Goal: Navigation & Orientation: Find specific page/section

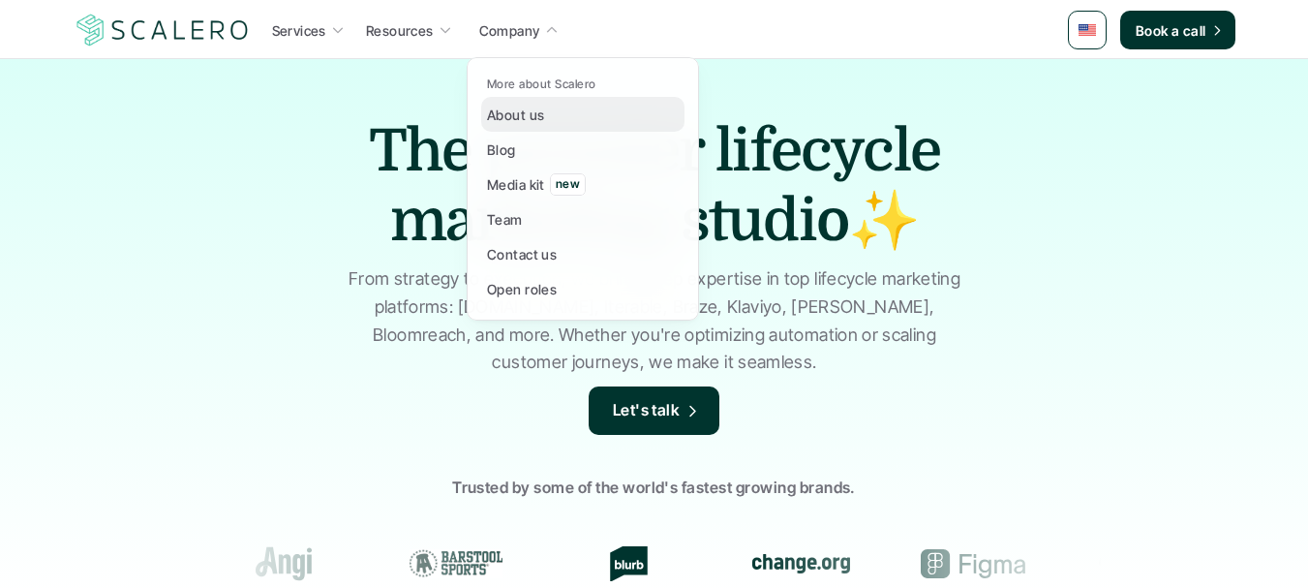
click at [521, 114] on p "About us" at bounding box center [515, 115] width 57 height 20
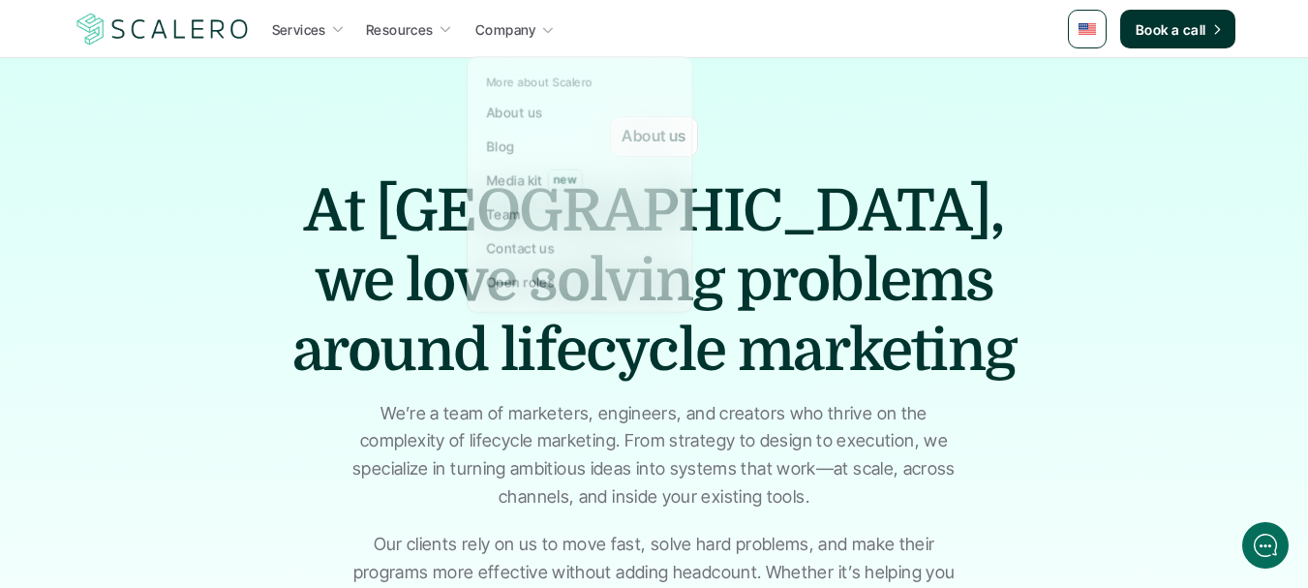
click at [532, 28] on p "Company" at bounding box center [505, 29] width 61 height 20
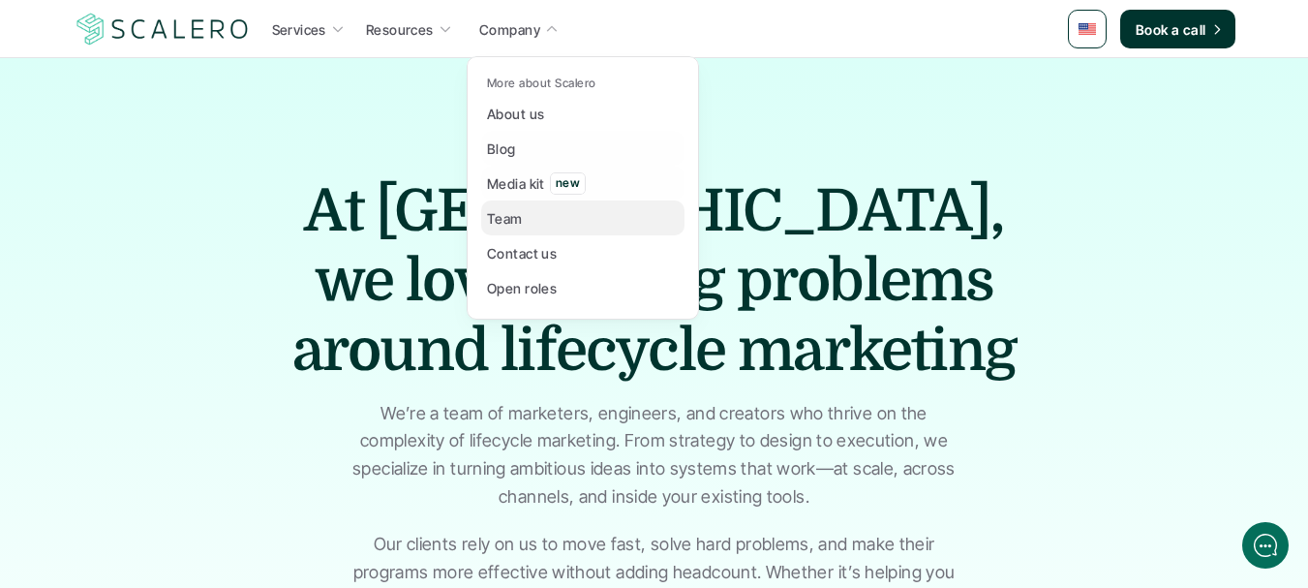
click at [516, 232] on link "Team" at bounding box center [582, 217] width 203 height 35
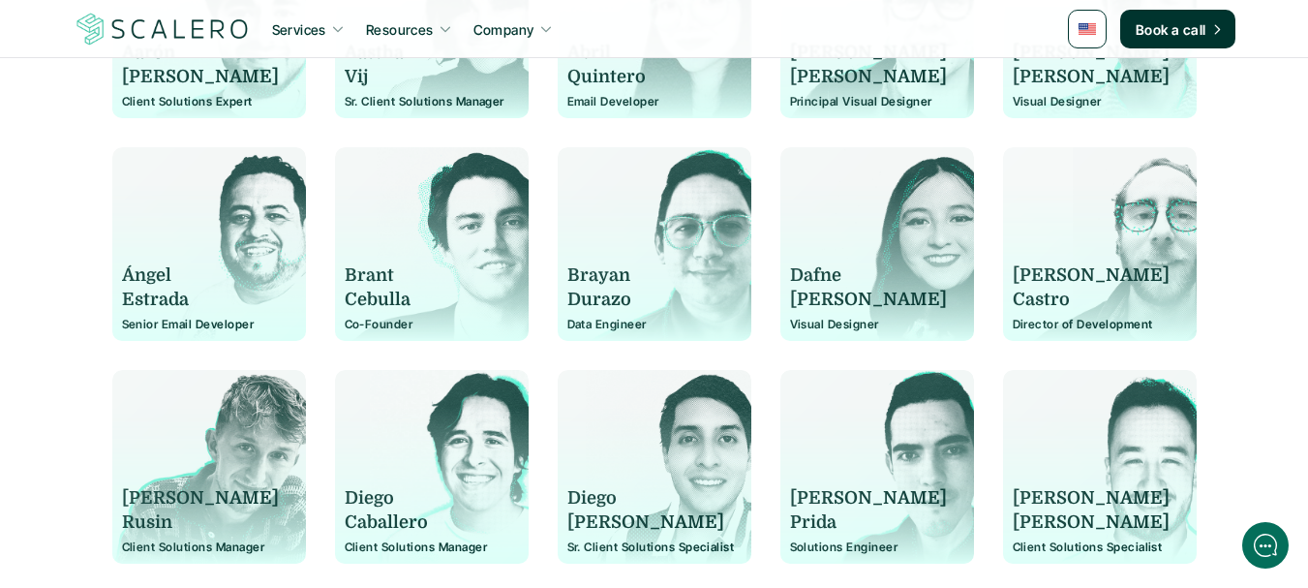
scroll to position [387, 0]
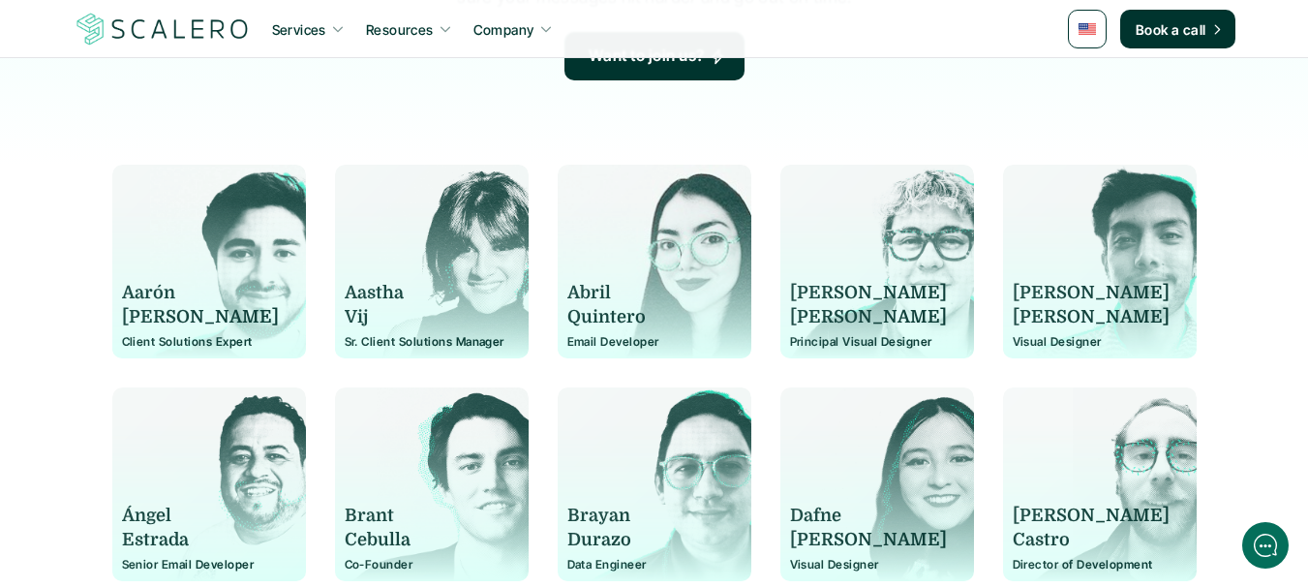
click at [145, 292] on p "Aarón" at bounding box center [200, 293] width 157 height 24
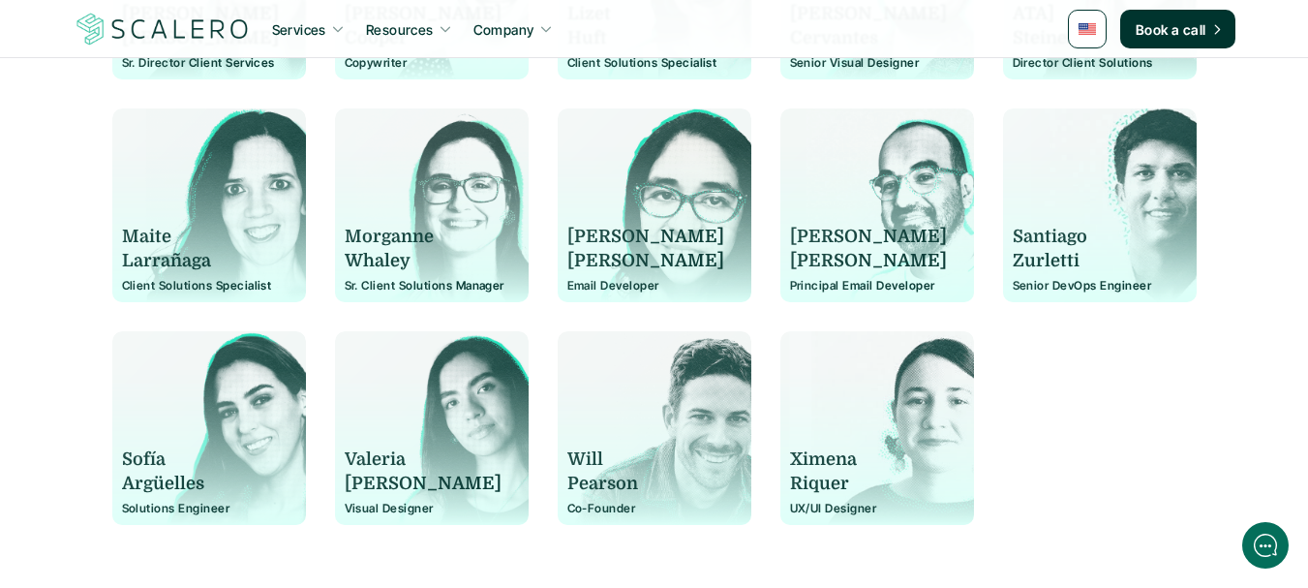
scroll to position [1646, 0]
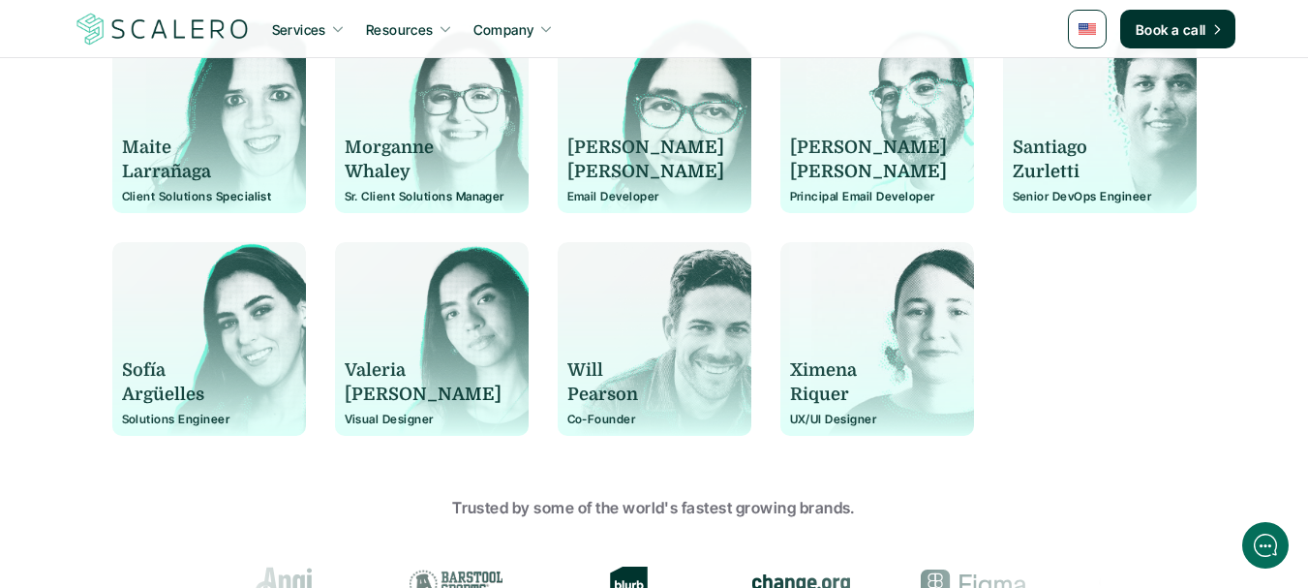
click at [587, 421] on p "Co-Founder" at bounding box center [654, 419] width 174 height 14
copy p "Founder"
click at [587, 421] on p "Co-Founder" at bounding box center [654, 419] width 174 height 14
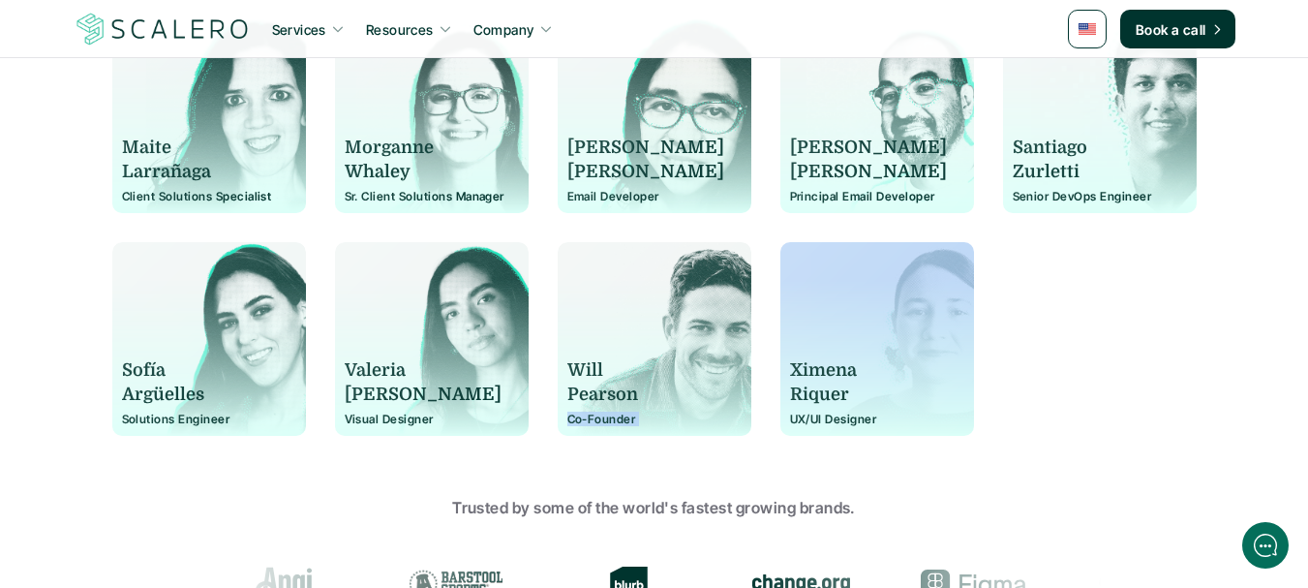
click at [587, 421] on p "Co-Founder" at bounding box center [654, 419] width 174 height 14
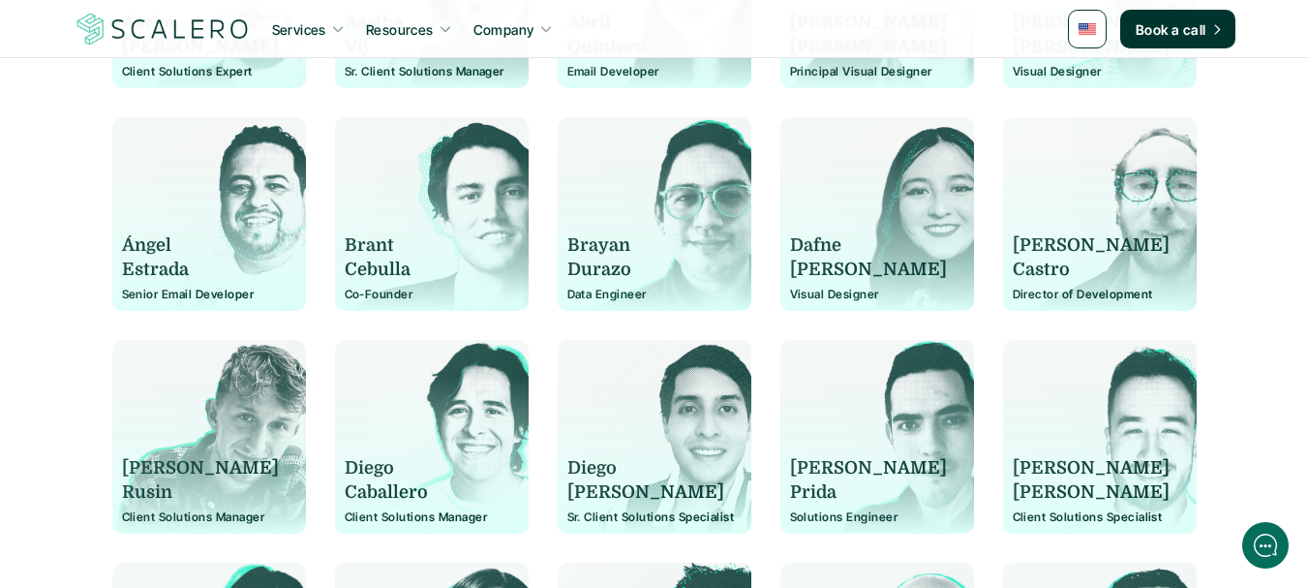
scroll to position [1770, 0]
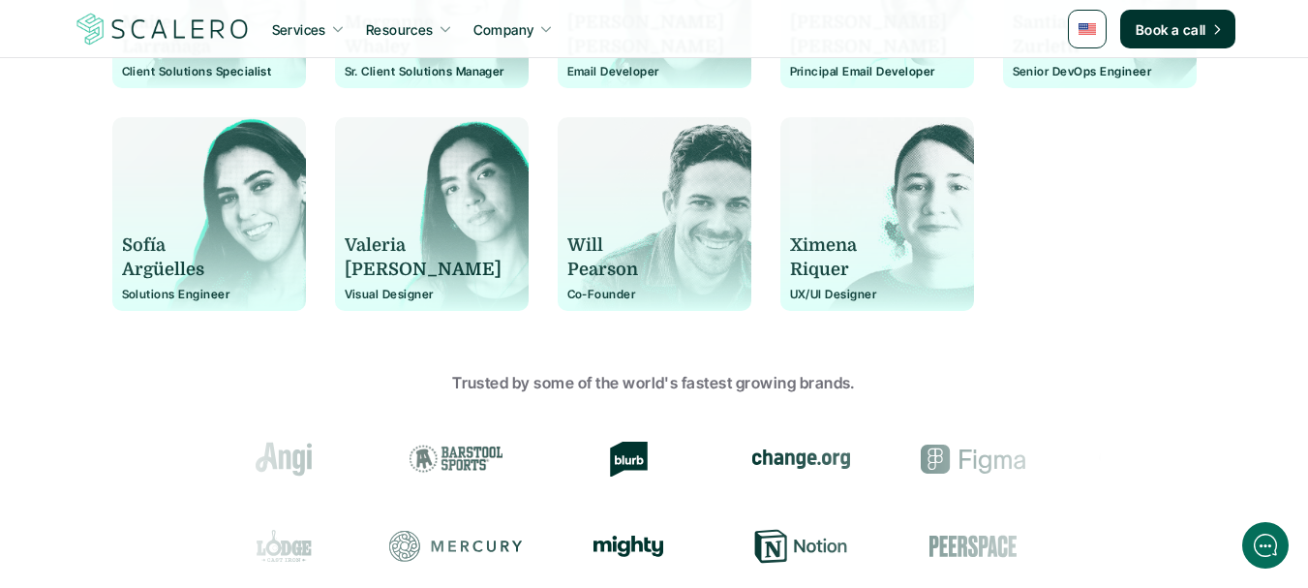
click at [600, 244] on p "Will" at bounding box center [645, 245] width 157 height 24
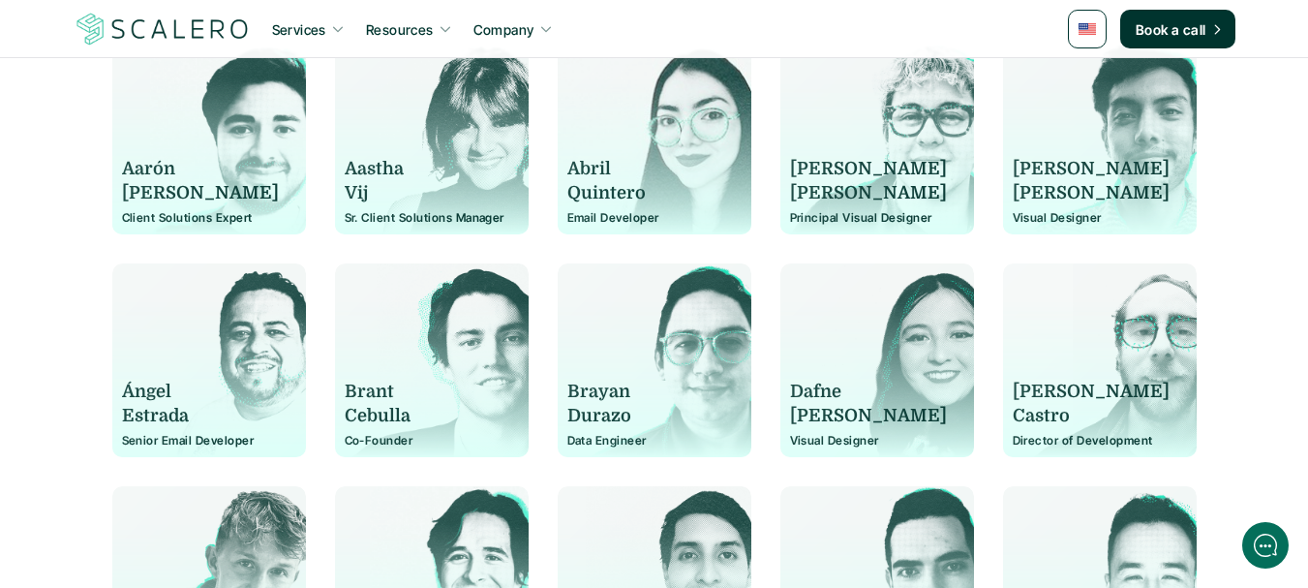
scroll to position [512, 0]
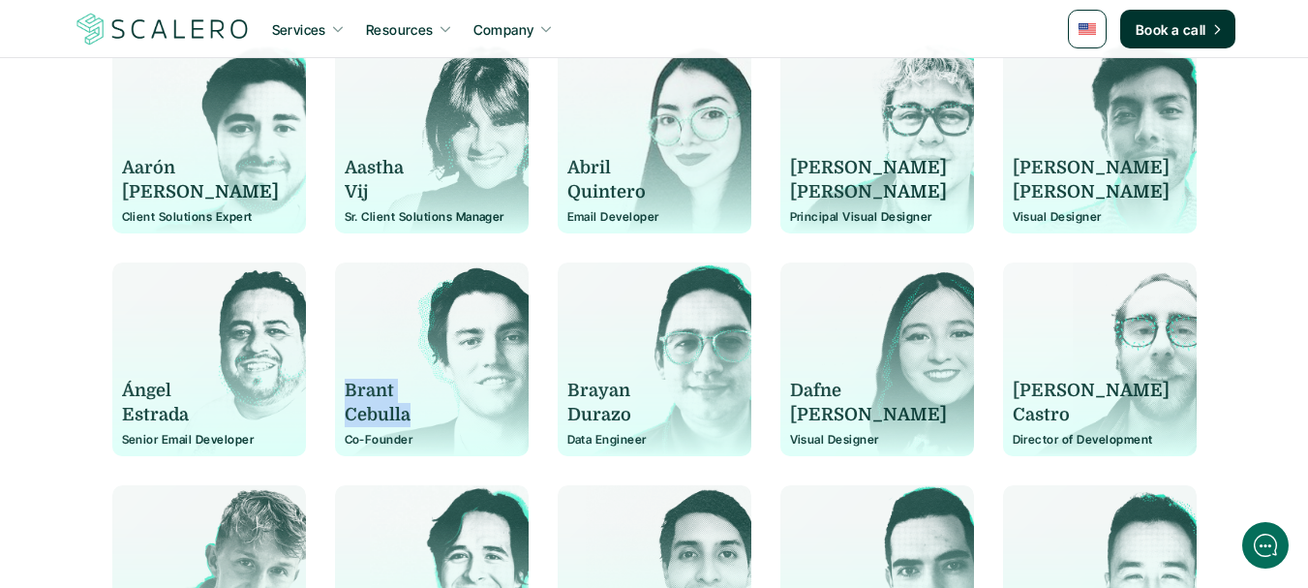
drag, startPoint x: 423, startPoint y: 417, endPoint x: 342, endPoint y: 385, distance: 87.4
click at [342, 385] on div "[PERSON_NAME] Co-Founder" at bounding box center [432, 359] width 194 height 194
copy div "[PERSON_NAME]"
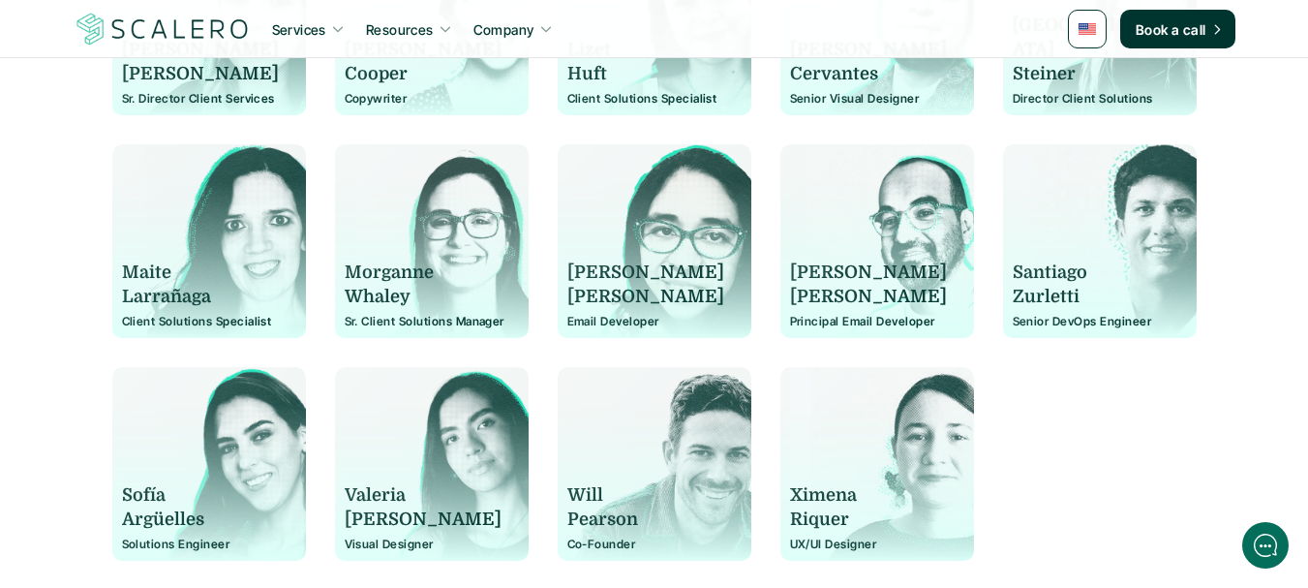
scroll to position [1674, 0]
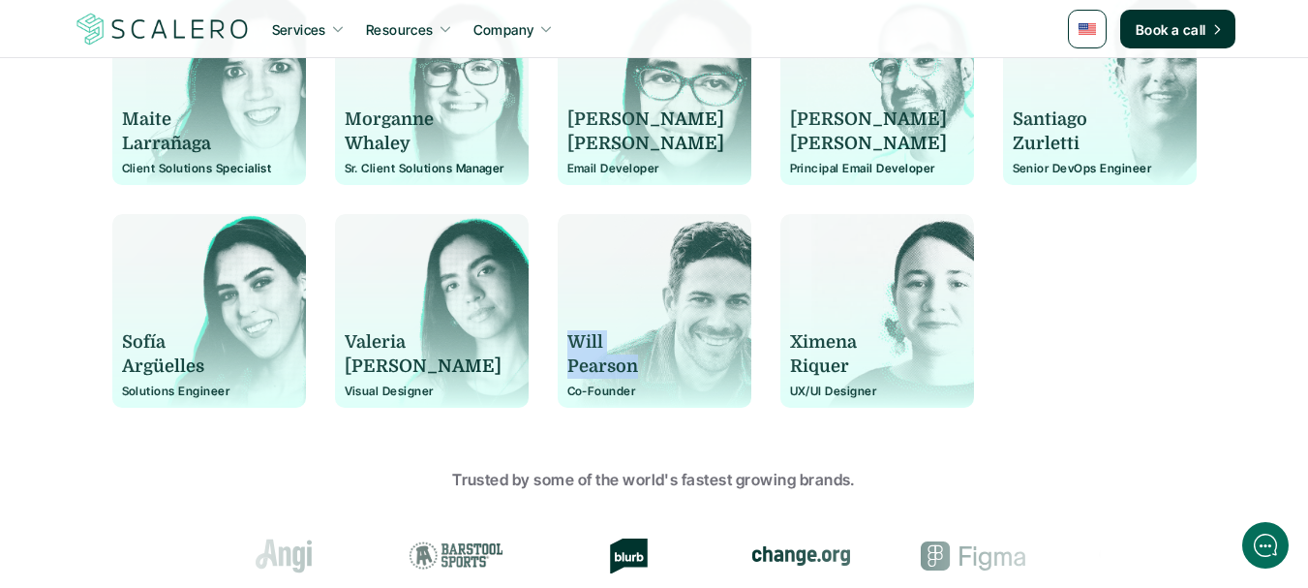
drag, startPoint x: 567, startPoint y: 333, endPoint x: 655, endPoint y: 367, distance: 94.4
click at [655, 367] on div "[PERSON_NAME]" at bounding box center [654, 354] width 174 height 48
copy div "[PERSON_NAME]"
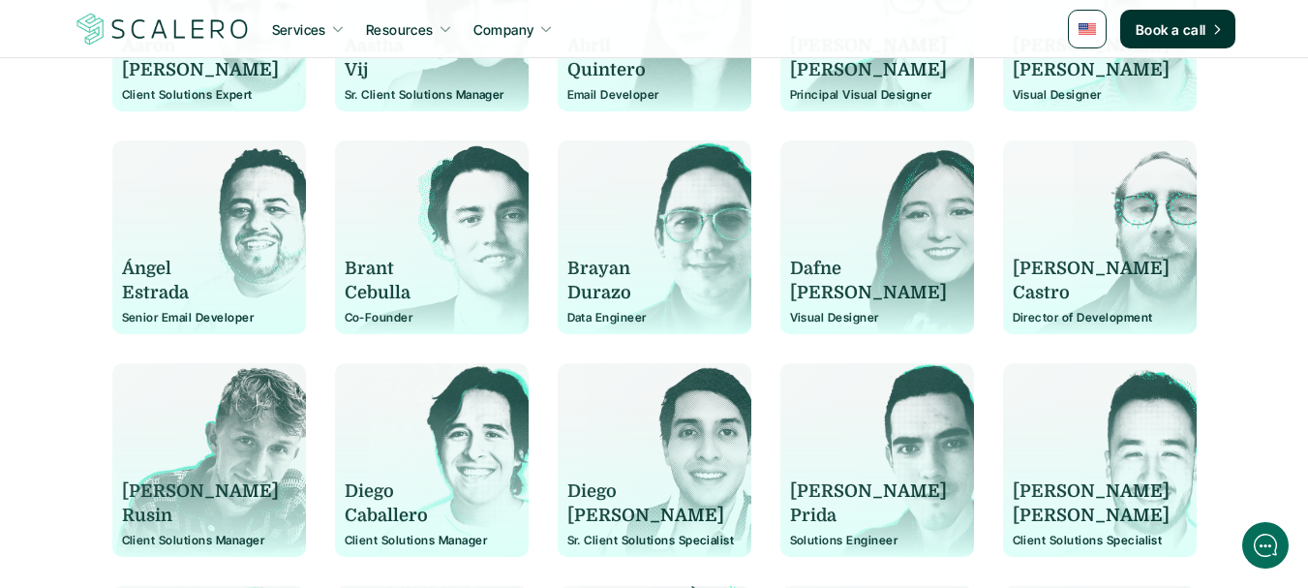
scroll to position [609, 0]
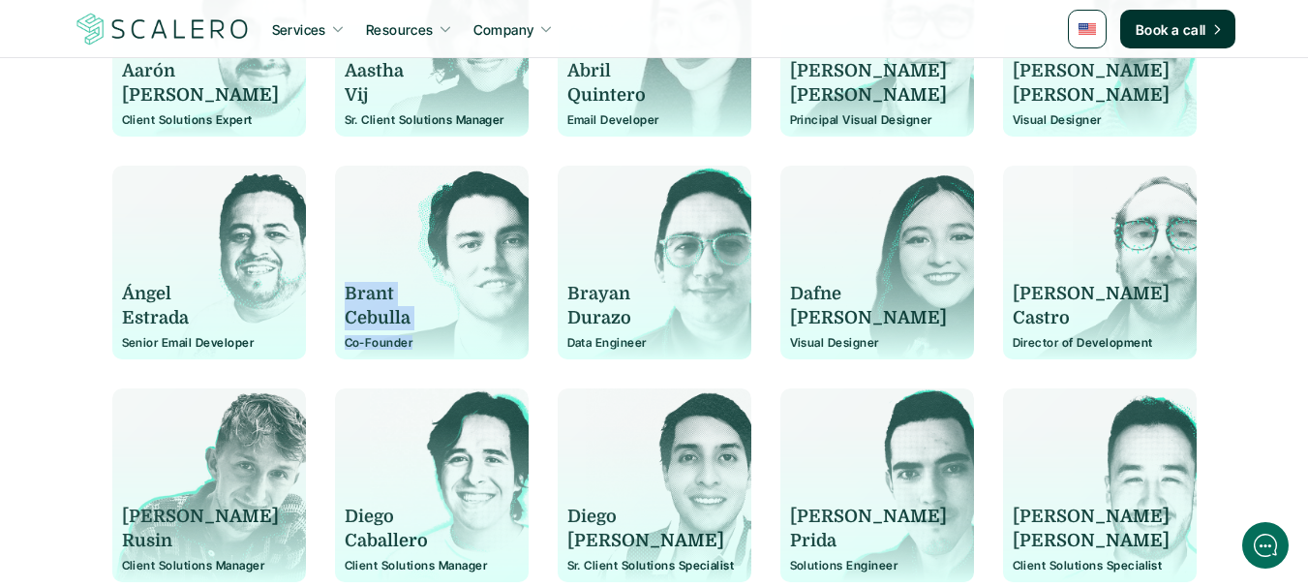
drag, startPoint x: 413, startPoint y: 345, endPoint x: 345, endPoint y: 300, distance: 81.9
click at [345, 300] on div "[PERSON_NAME] Co-Founder" at bounding box center [432, 272] width 174 height 155
copy div "[PERSON_NAME] Co-Founder"
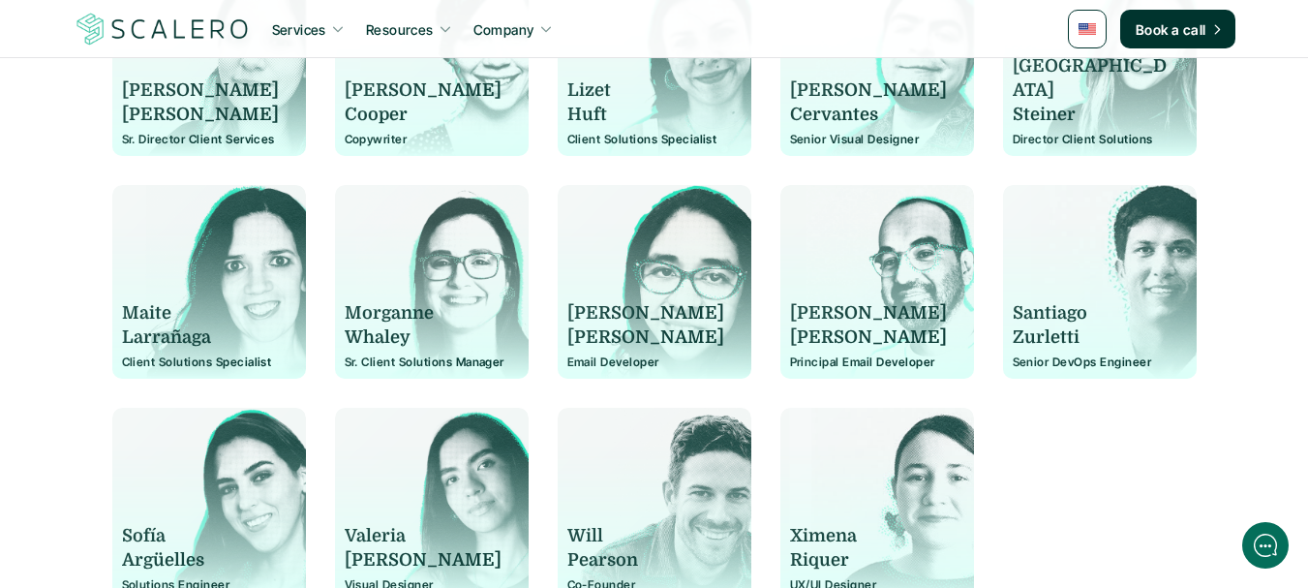
scroll to position [1867, 0]
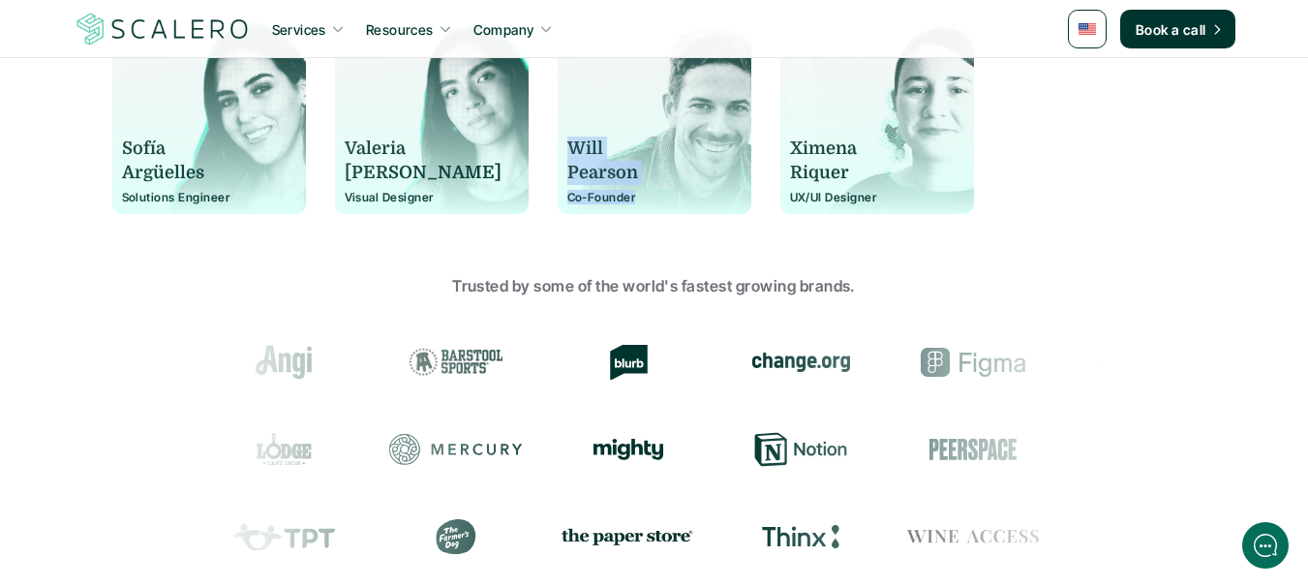
drag, startPoint x: 642, startPoint y: 196, endPoint x: 564, endPoint y: 137, distance: 96.8
click at [564, 137] on div "[PERSON_NAME] Co-Founder" at bounding box center [655, 117] width 194 height 194
copy div "[PERSON_NAME] Co-Founder"
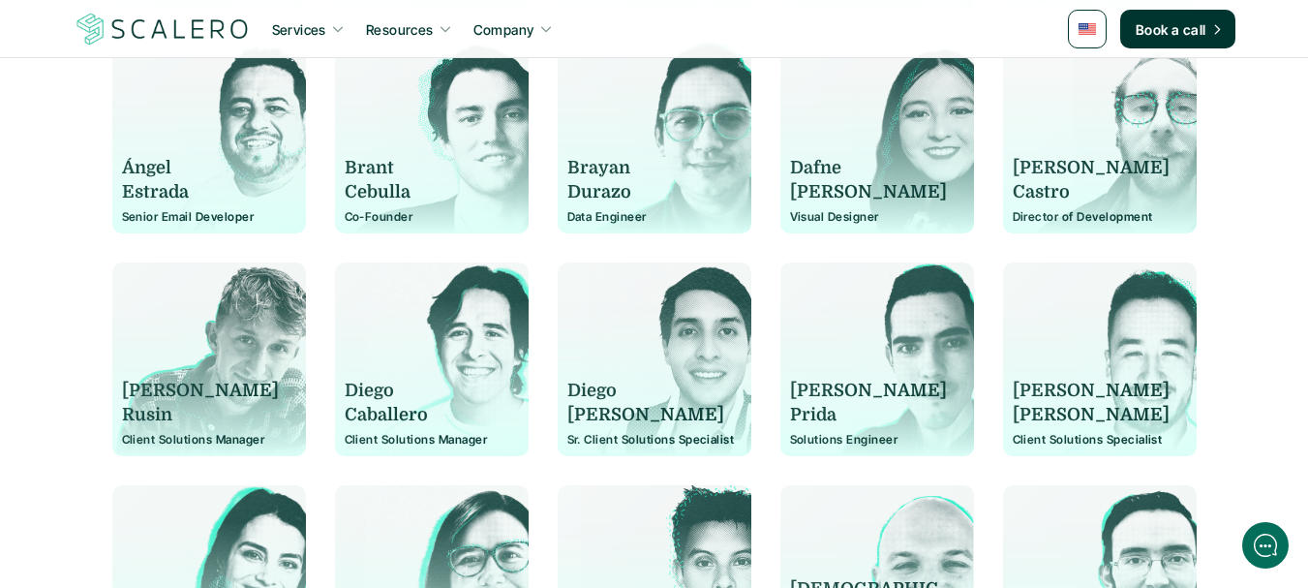
scroll to position [810, 0]
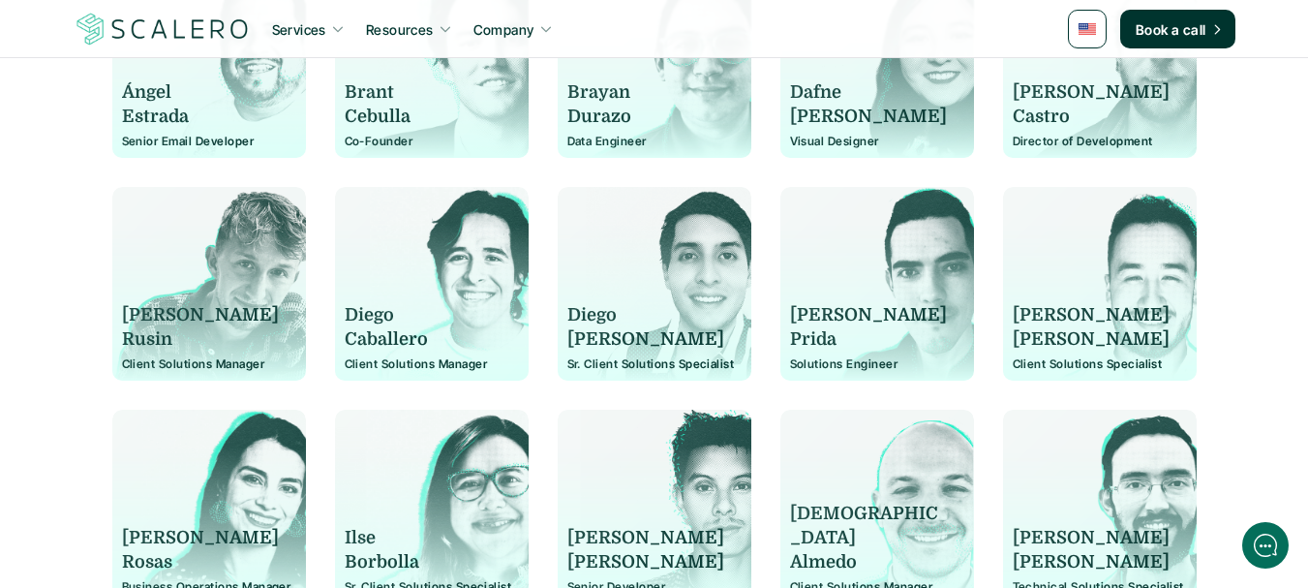
click at [1035, 139] on p "Director of Development" at bounding box center [1100, 142] width 174 height 14
copy p "Director"
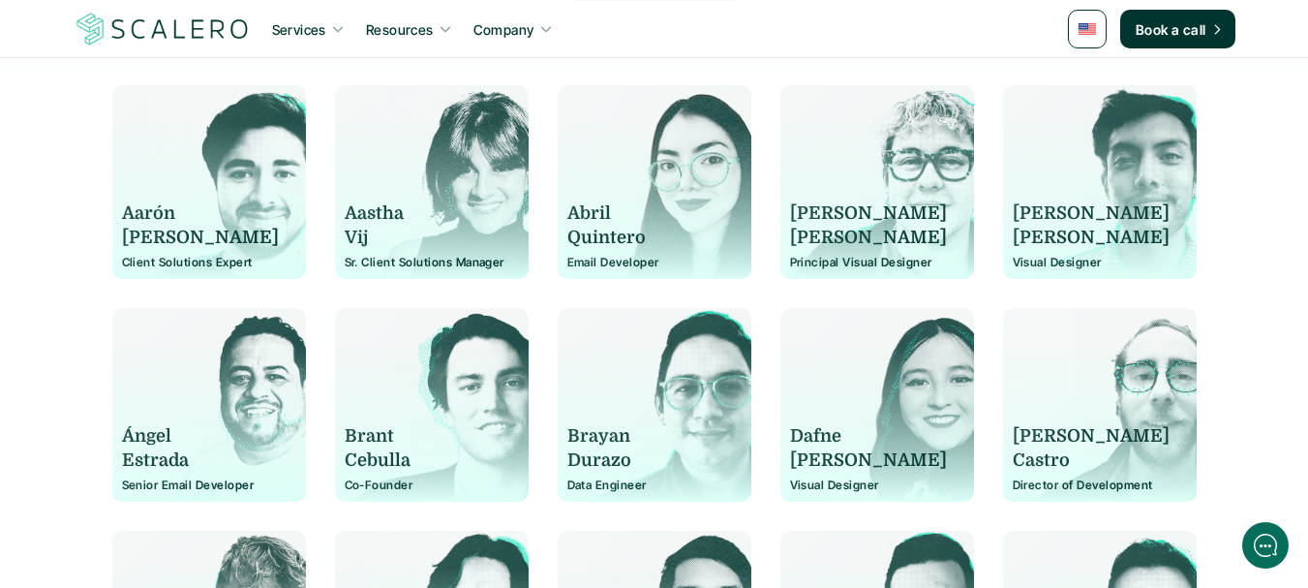
scroll to position [551, 0]
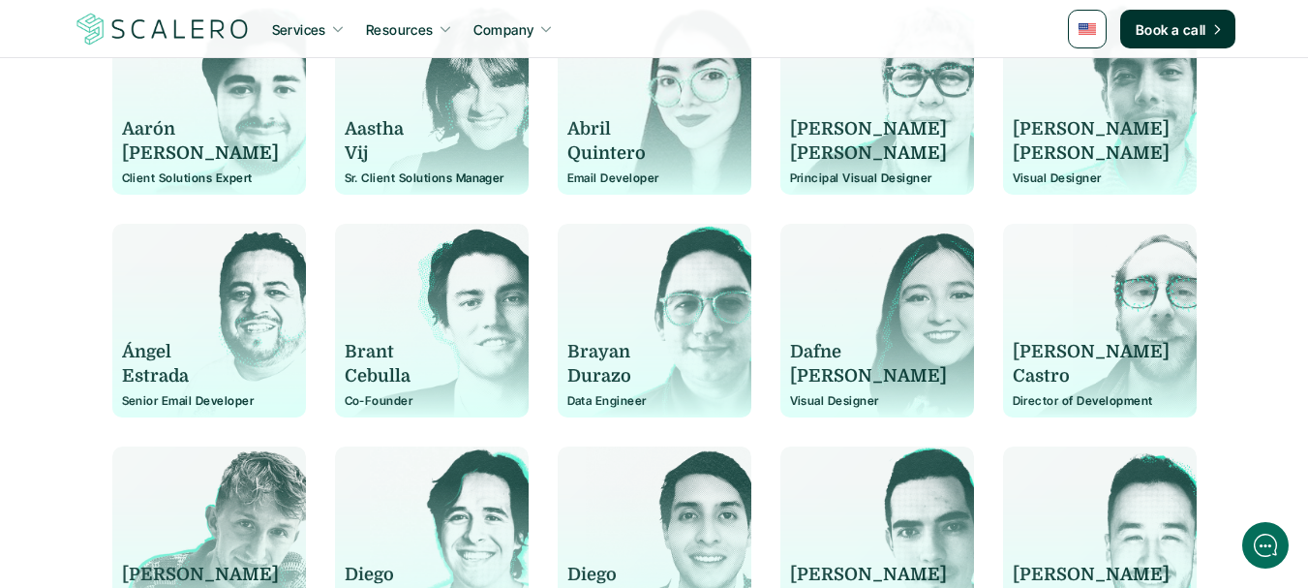
click at [1041, 363] on p "[PERSON_NAME]" at bounding box center [1091, 352] width 157 height 24
copy p "[PERSON_NAME]"
click at [1045, 358] on p "[PERSON_NAME]" at bounding box center [1091, 352] width 157 height 24
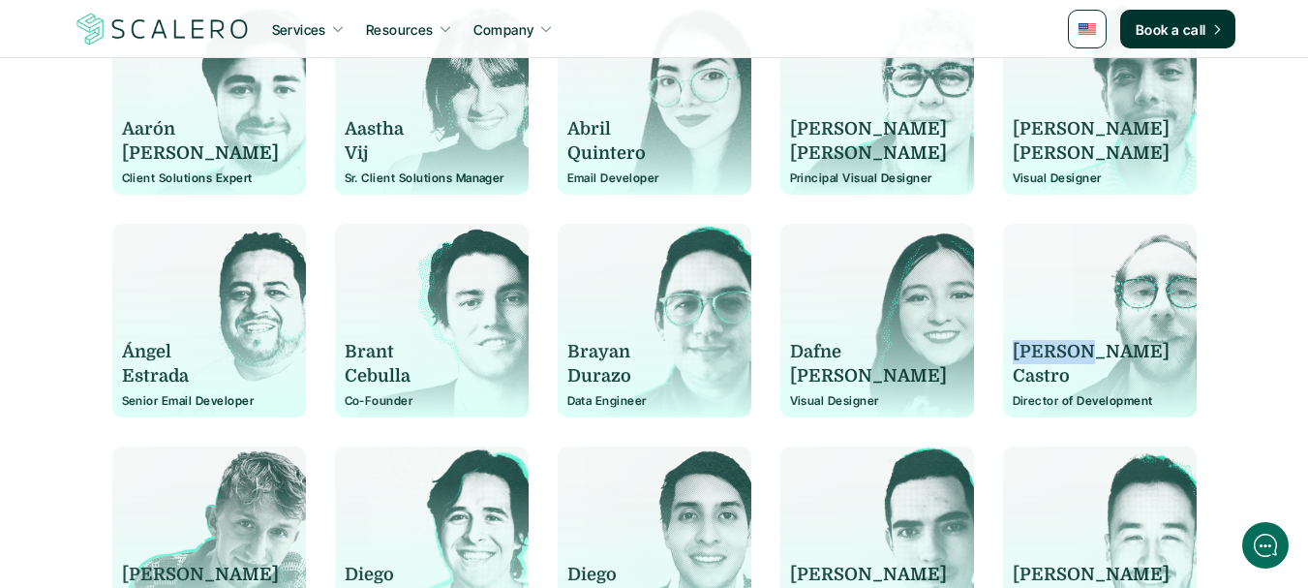
click at [1045, 358] on p "[PERSON_NAME]" at bounding box center [1091, 352] width 157 height 24
click at [1075, 378] on p "Castro" at bounding box center [1091, 376] width 157 height 24
drag, startPoint x: 1075, startPoint y: 378, endPoint x: 1015, endPoint y: 345, distance: 68.4
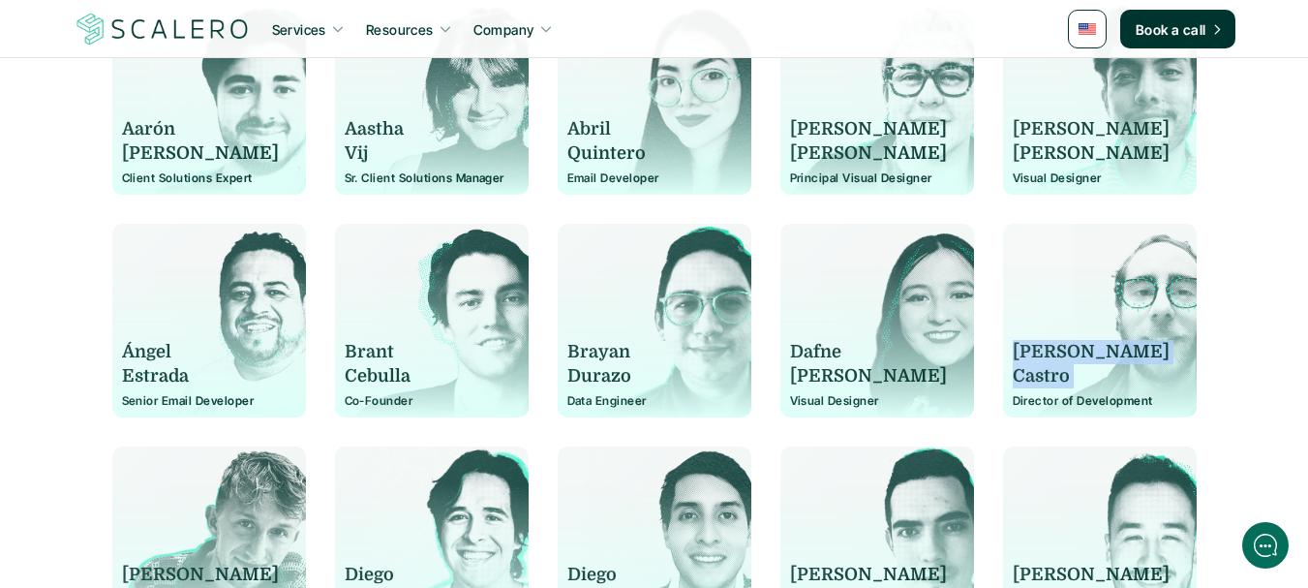
click at [1015, 345] on div "[PERSON_NAME]" at bounding box center [1100, 364] width 174 height 48
copy div "[PERSON_NAME]"
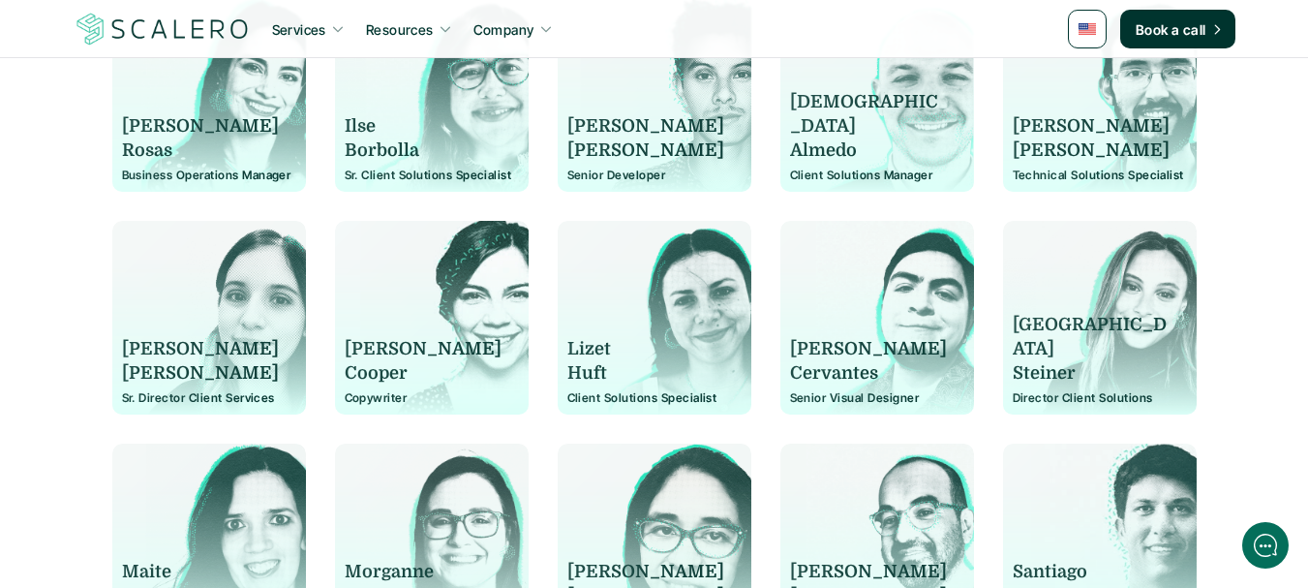
scroll to position [1325, 0]
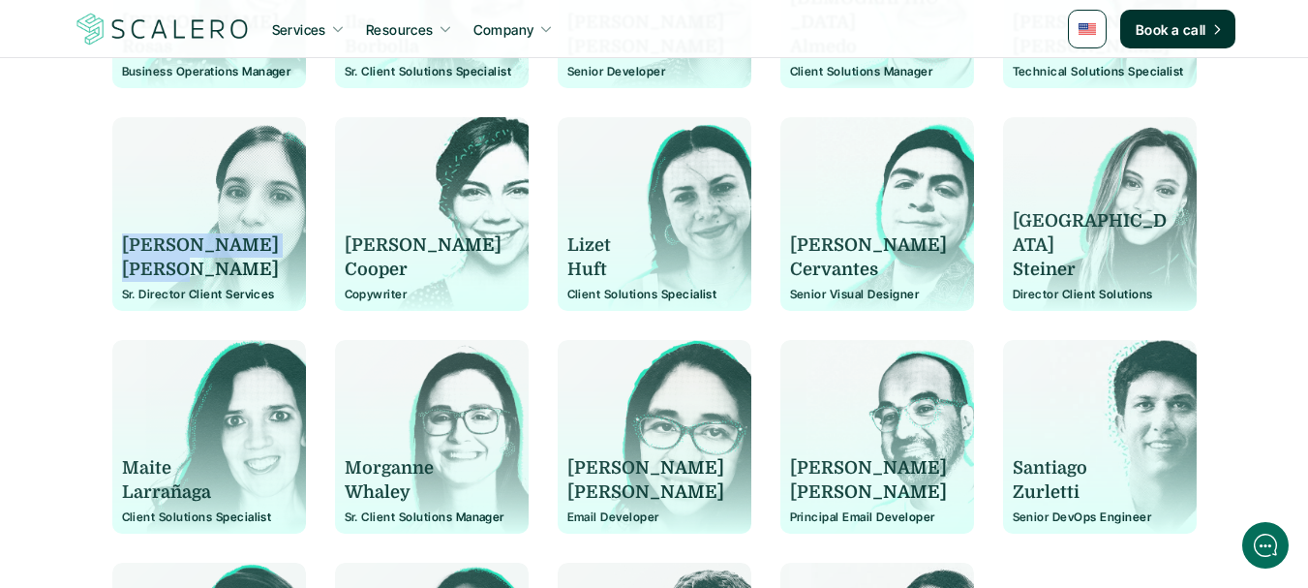
drag, startPoint x: 115, startPoint y: 231, endPoint x: 211, endPoint y: 270, distance: 103.4
click at [211, 270] on div "[PERSON_NAME] Director Client Services" at bounding box center [209, 214] width 194 height 194
copy div "[PERSON_NAME]"
click at [152, 255] on p "[PERSON_NAME]" at bounding box center [200, 245] width 157 height 24
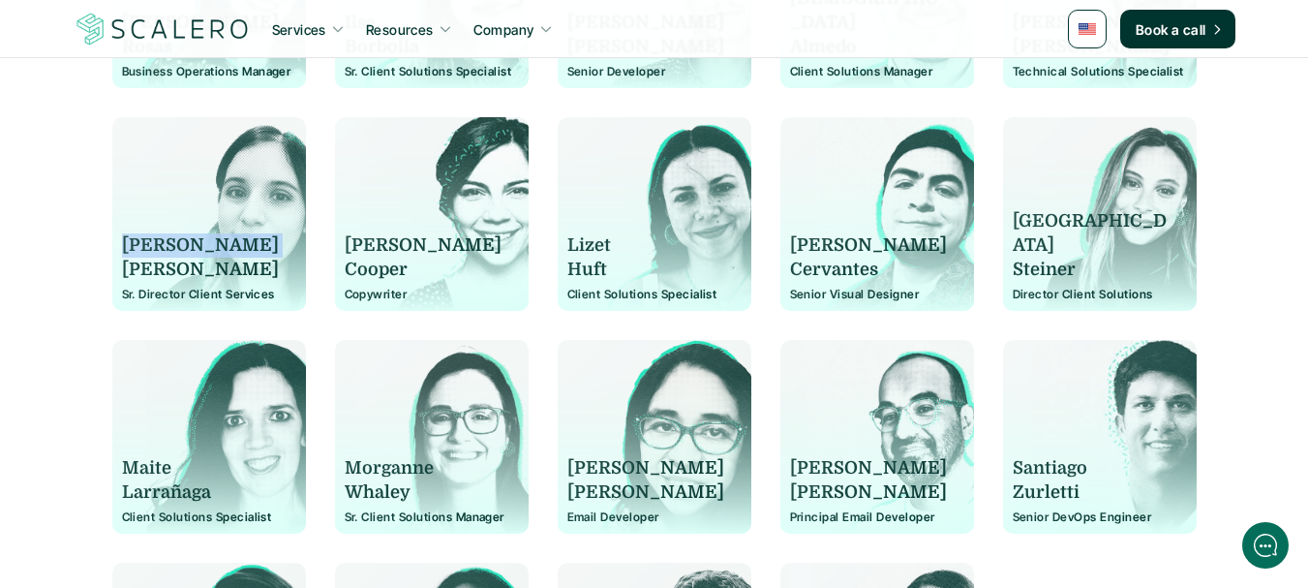
click at [152, 255] on p "[PERSON_NAME]" at bounding box center [200, 245] width 157 height 24
drag, startPoint x: 205, startPoint y: 265, endPoint x: 107, endPoint y: 237, distance: 101.7
copy div "[PERSON_NAME]"
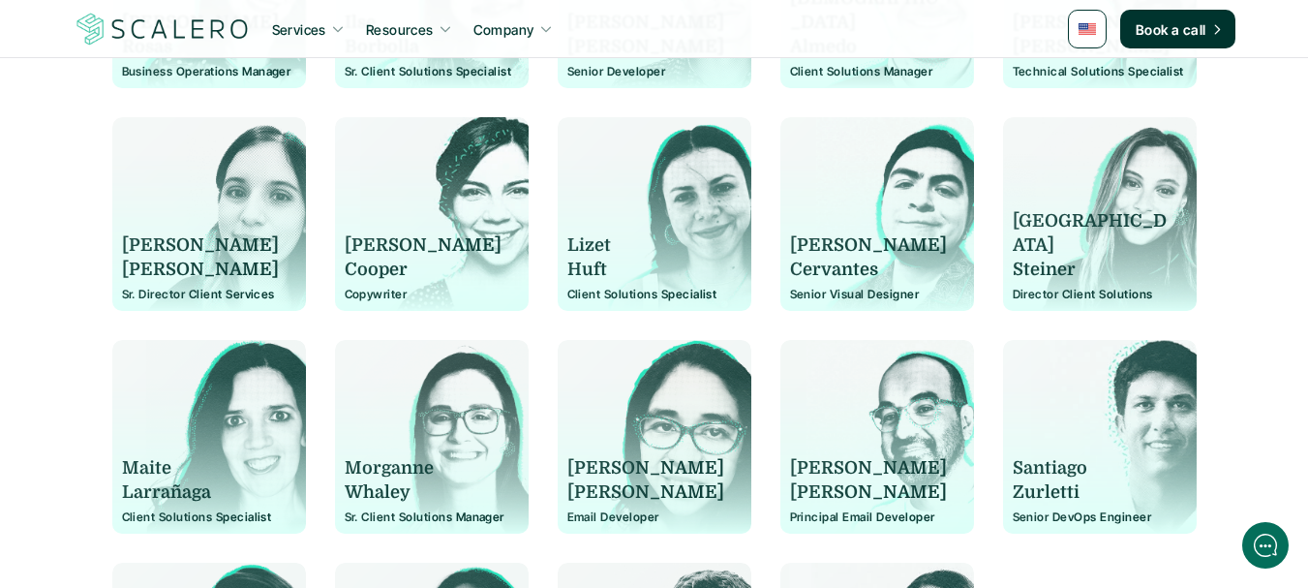
click at [199, 285] on div "[PERSON_NAME] Director Client Services" at bounding box center [209, 223] width 174 height 155
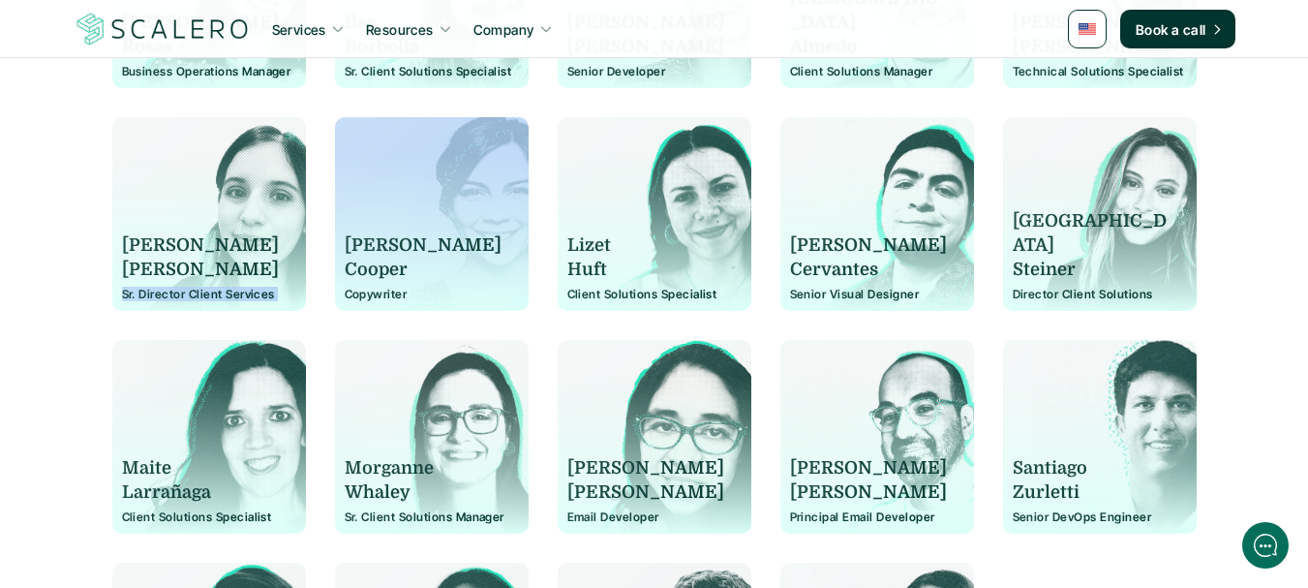
click at [199, 285] on div "[PERSON_NAME] Director Client Services" at bounding box center [209, 223] width 174 height 155
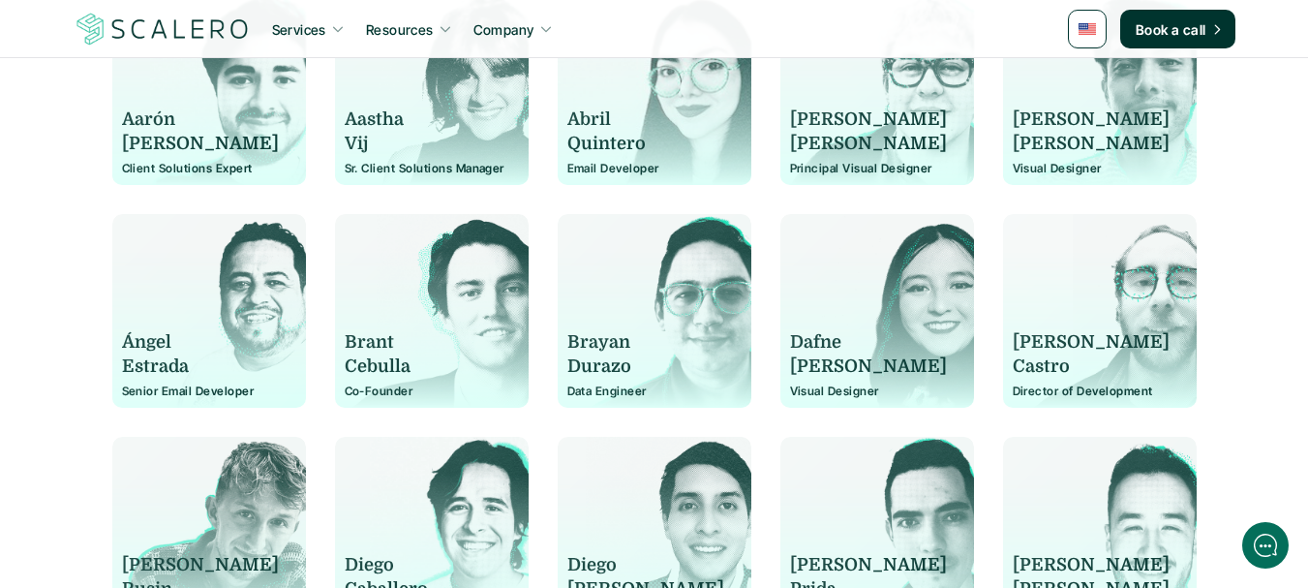
scroll to position [551, 0]
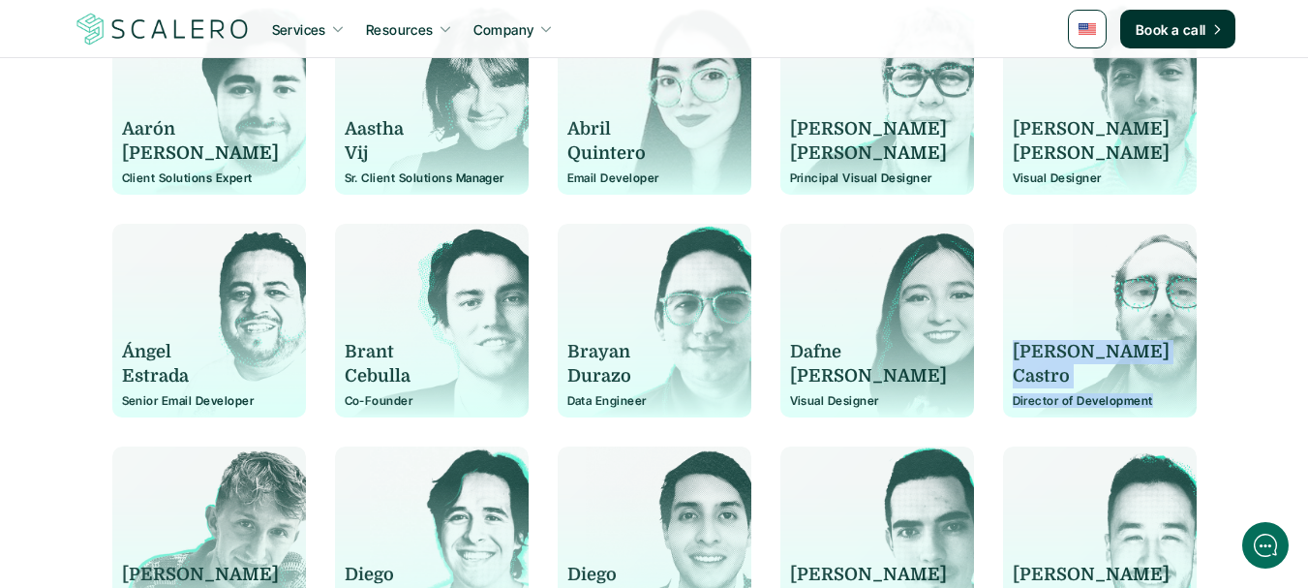
drag, startPoint x: 1160, startPoint y: 404, endPoint x: 1018, endPoint y: 352, distance: 150.4
click at [1018, 352] on div "[PERSON_NAME] Director of Development" at bounding box center [1100, 330] width 174 height 155
click at [1070, 350] on p "[PERSON_NAME]" at bounding box center [1091, 352] width 157 height 24
click at [1089, 367] on p "Castro" at bounding box center [1091, 376] width 157 height 24
drag, startPoint x: 1164, startPoint y: 397, endPoint x: 1010, endPoint y: 356, distance: 159.2
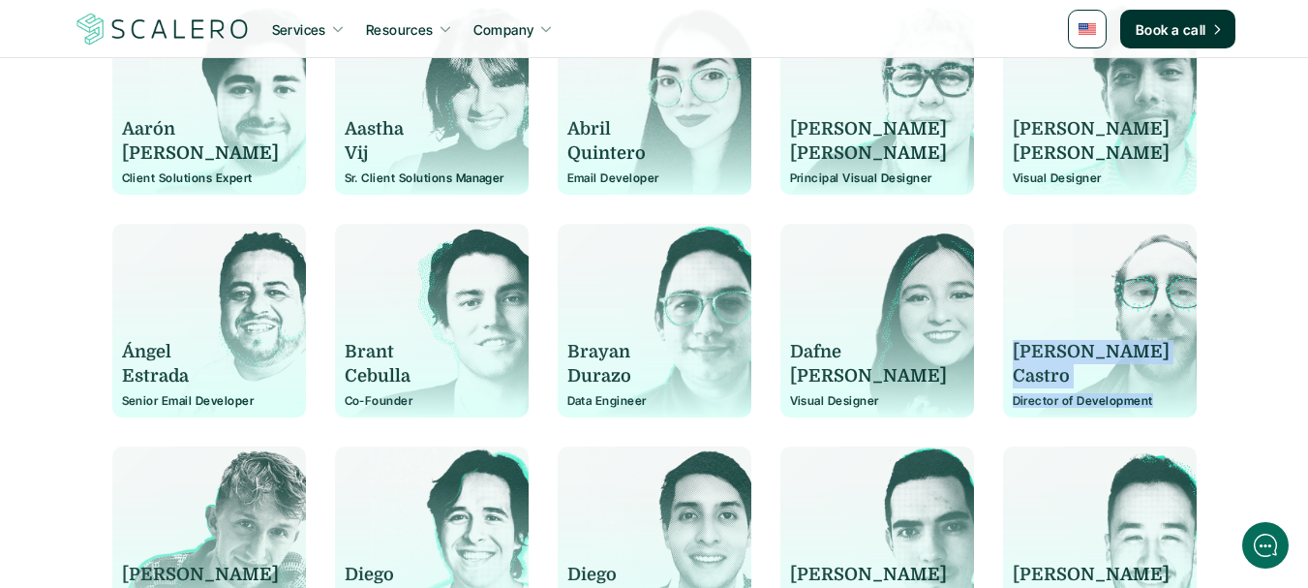
click at [1010, 356] on div "[PERSON_NAME] Director of Development" at bounding box center [1100, 321] width 194 height 194
